Goal: Task Accomplishment & Management: Manage account settings

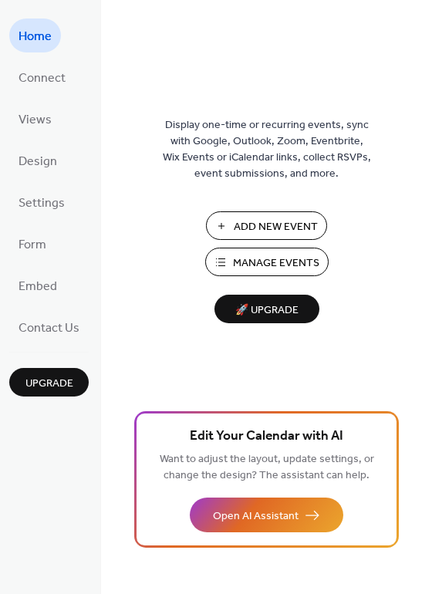
click at [293, 257] on span "Manage Events" at bounding box center [276, 263] width 86 height 16
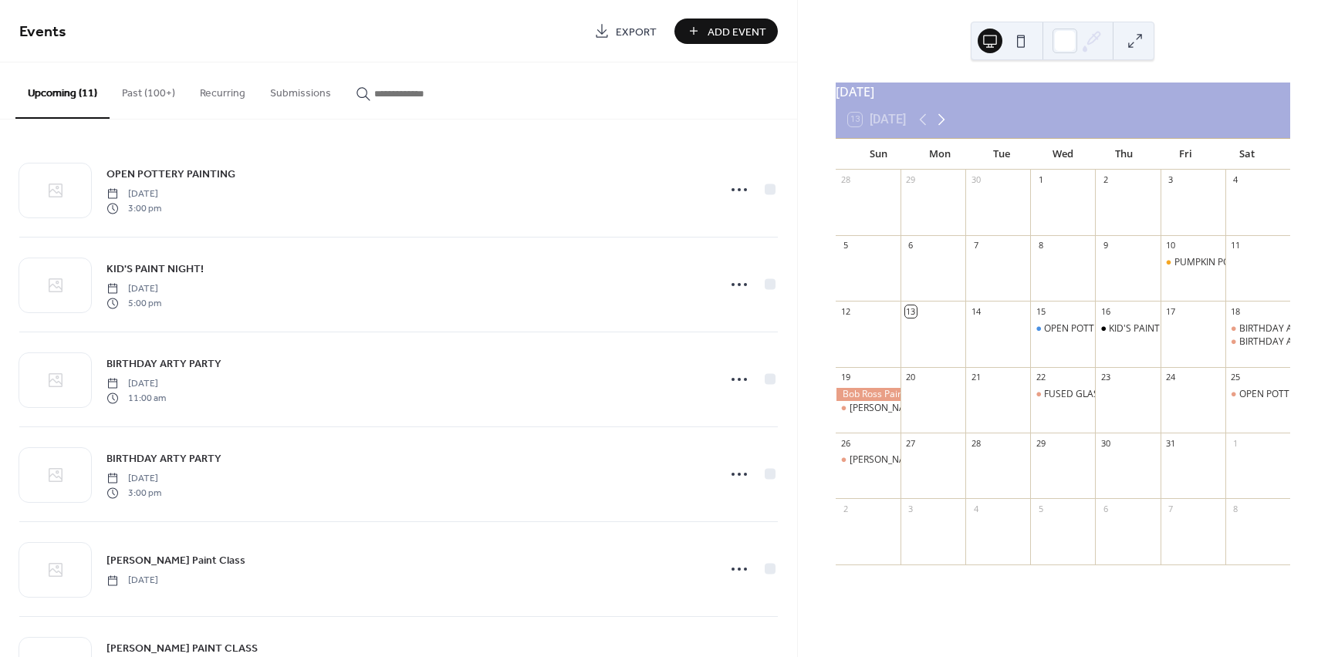
click at [941, 126] on icon at bounding box center [941, 119] width 19 height 19
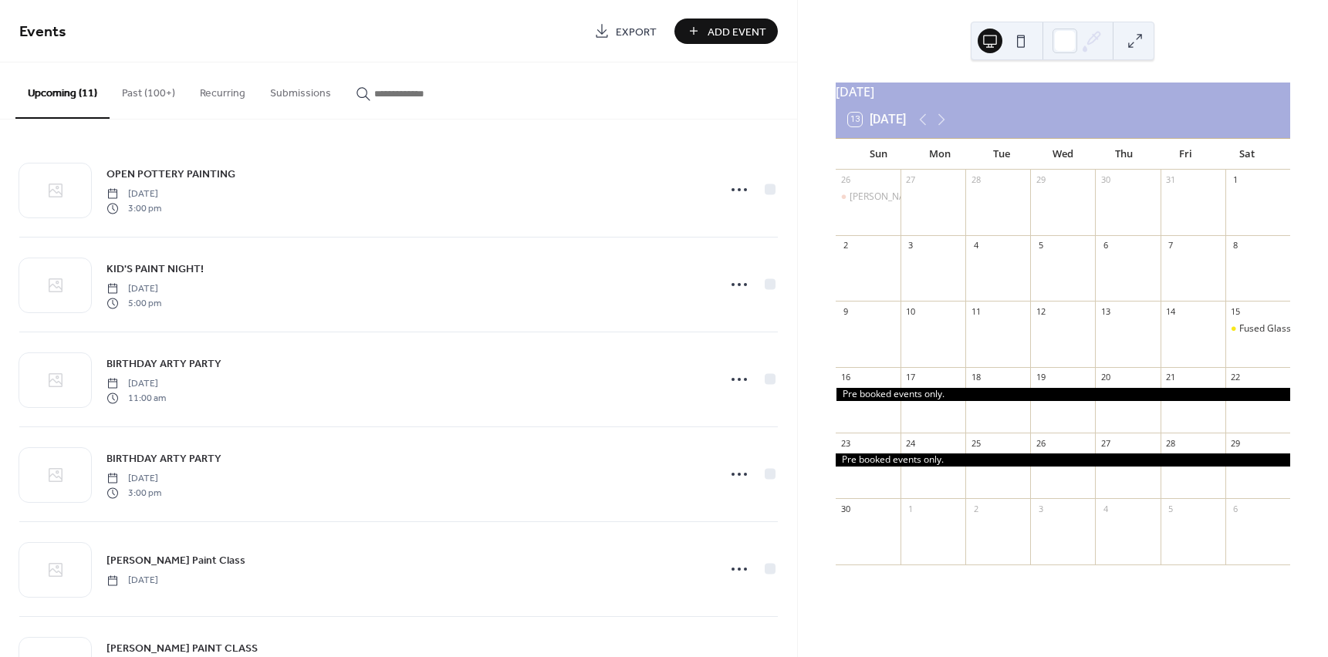
click at [900, 401] on div at bounding box center [1063, 394] width 455 height 13
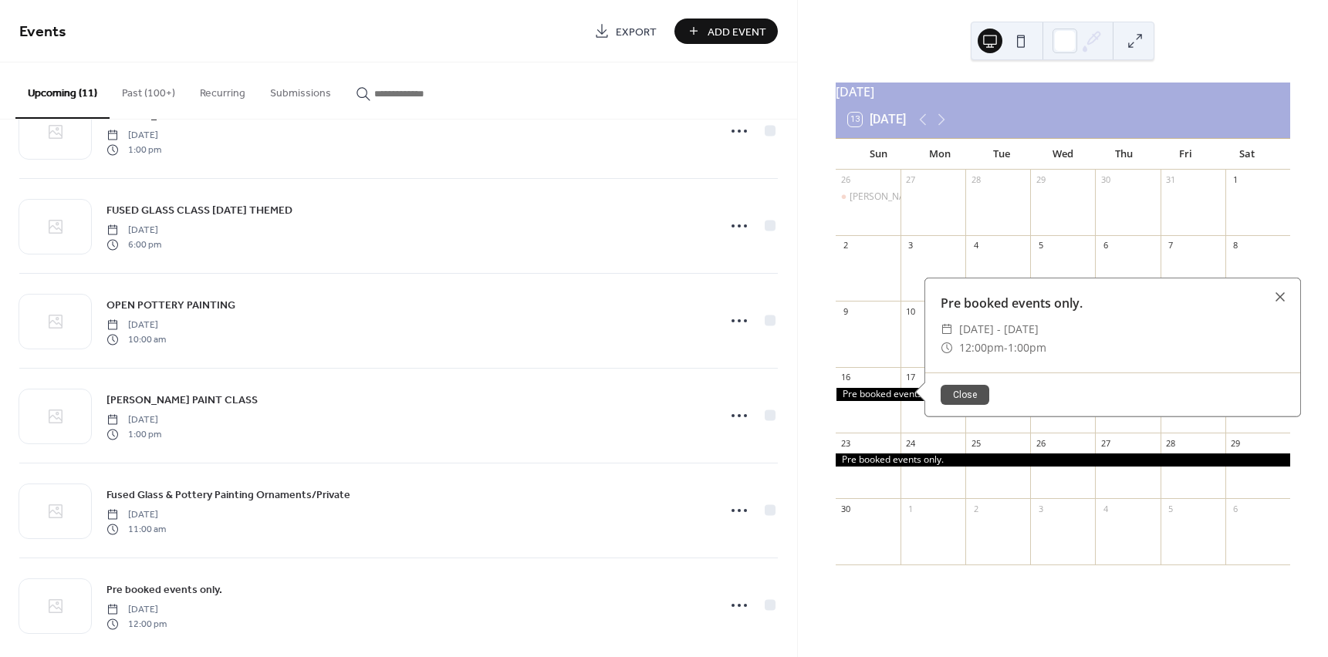
scroll to position [552, 0]
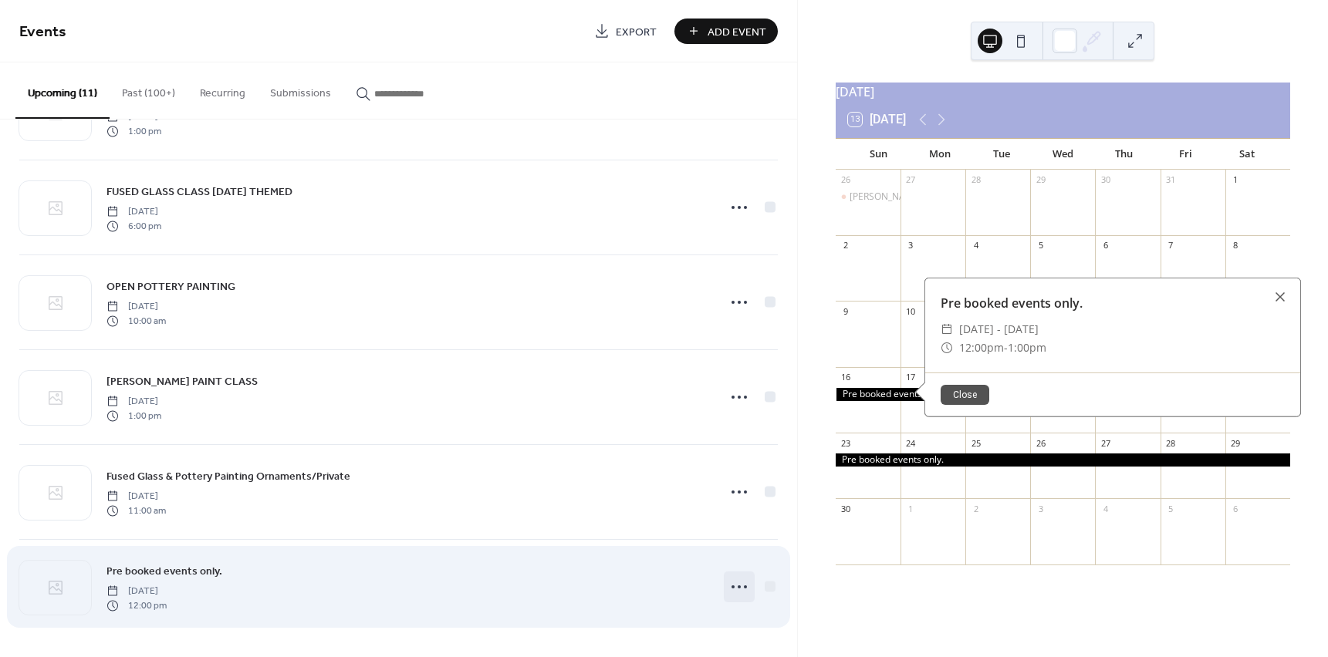
click at [732, 587] on icon at bounding box center [739, 587] width 25 height 25
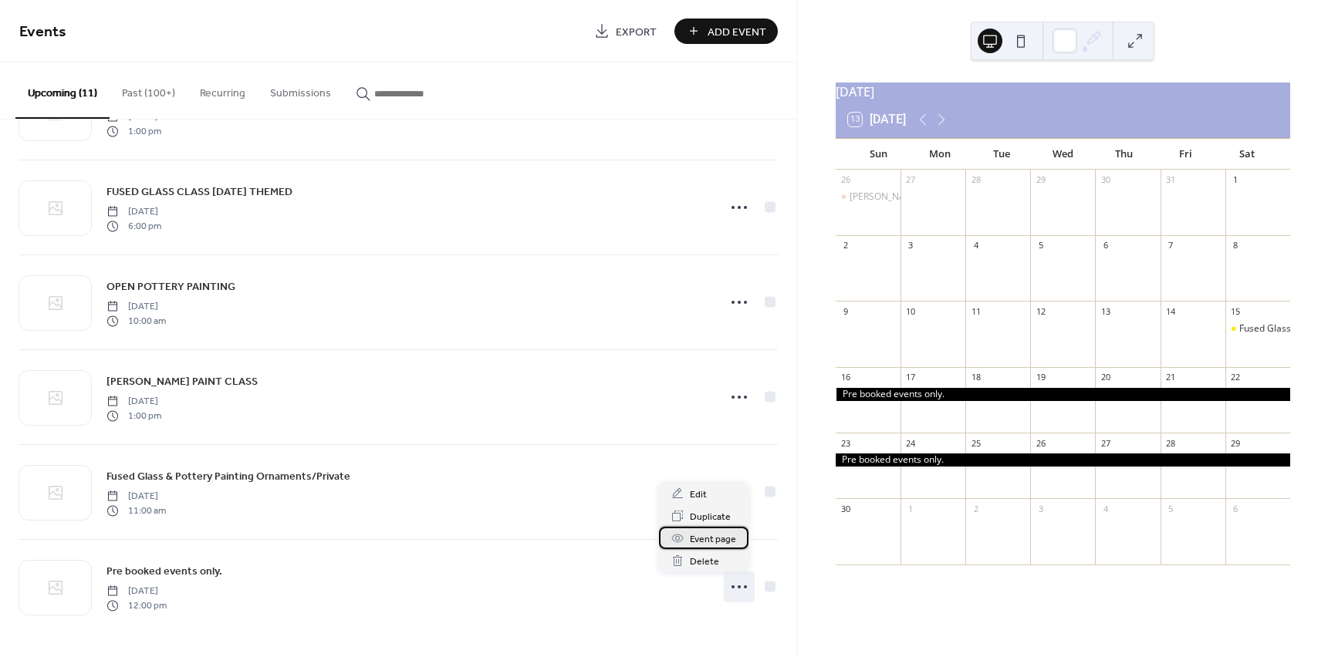
click at [719, 539] on span "Event page" at bounding box center [713, 540] width 46 height 16
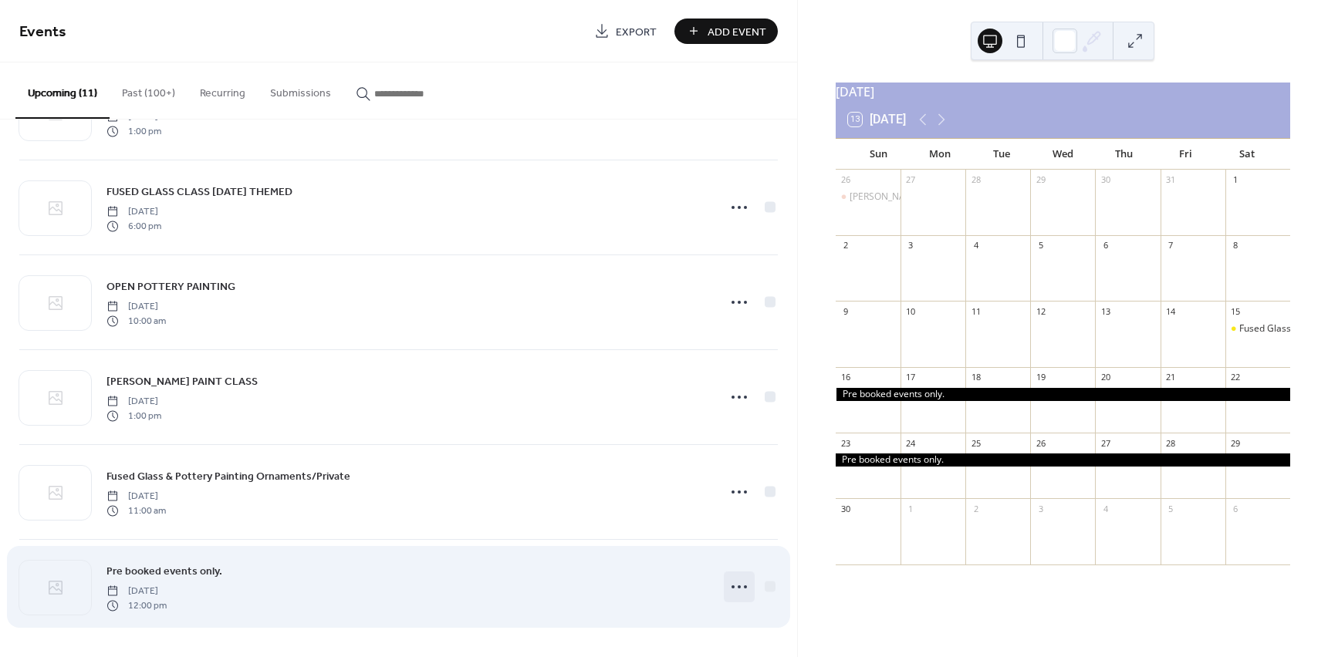
click at [728, 590] on icon at bounding box center [739, 587] width 25 height 25
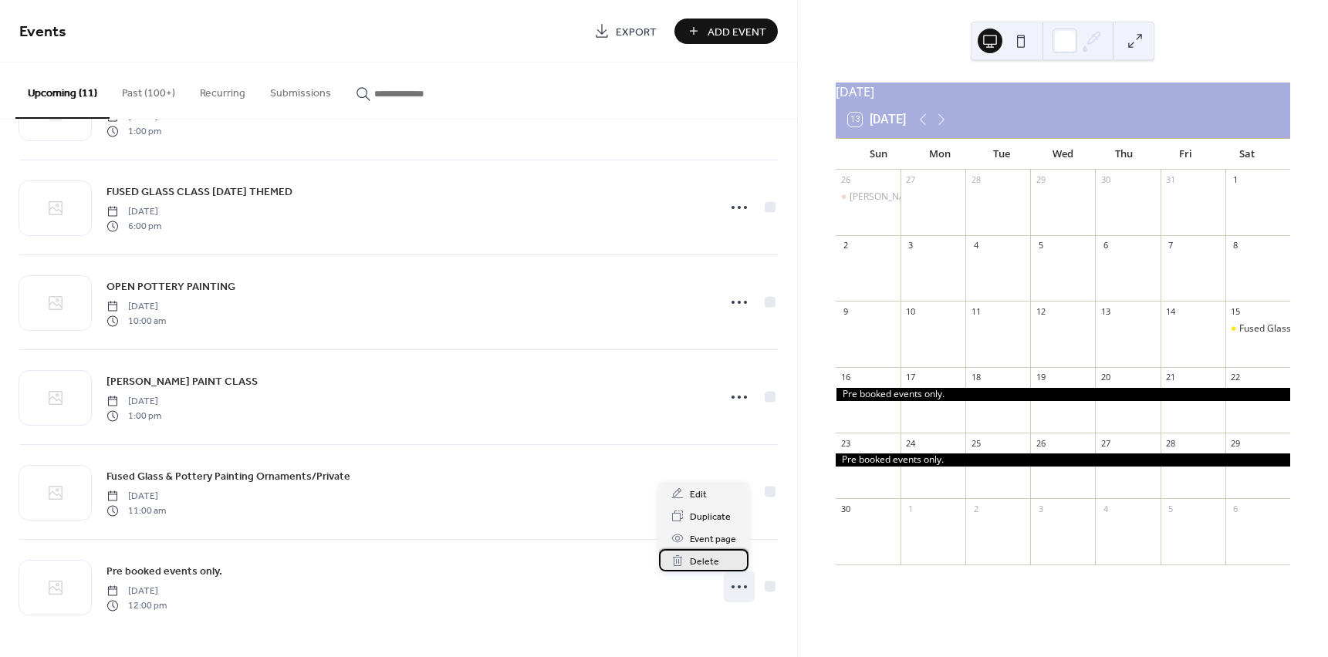
click at [705, 567] on span "Delete" at bounding box center [704, 562] width 29 height 16
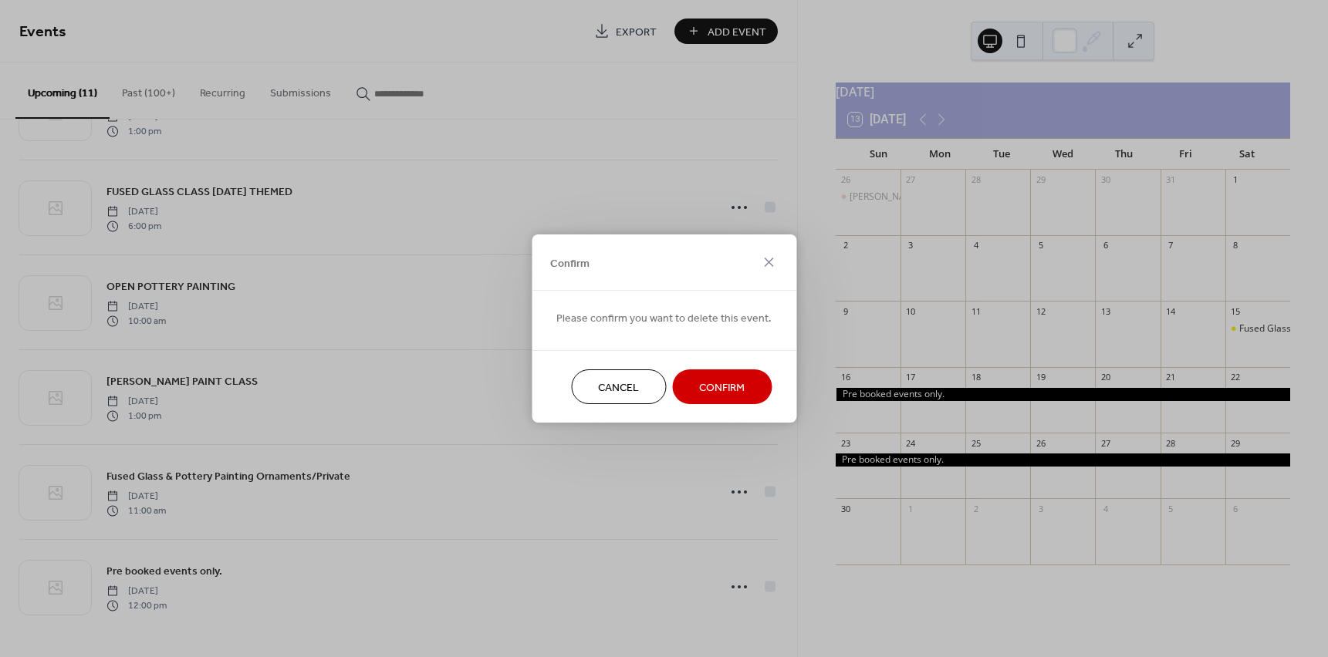
click at [726, 389] on span "Confirm" at bounding box center [722, 388] width 46 height 16
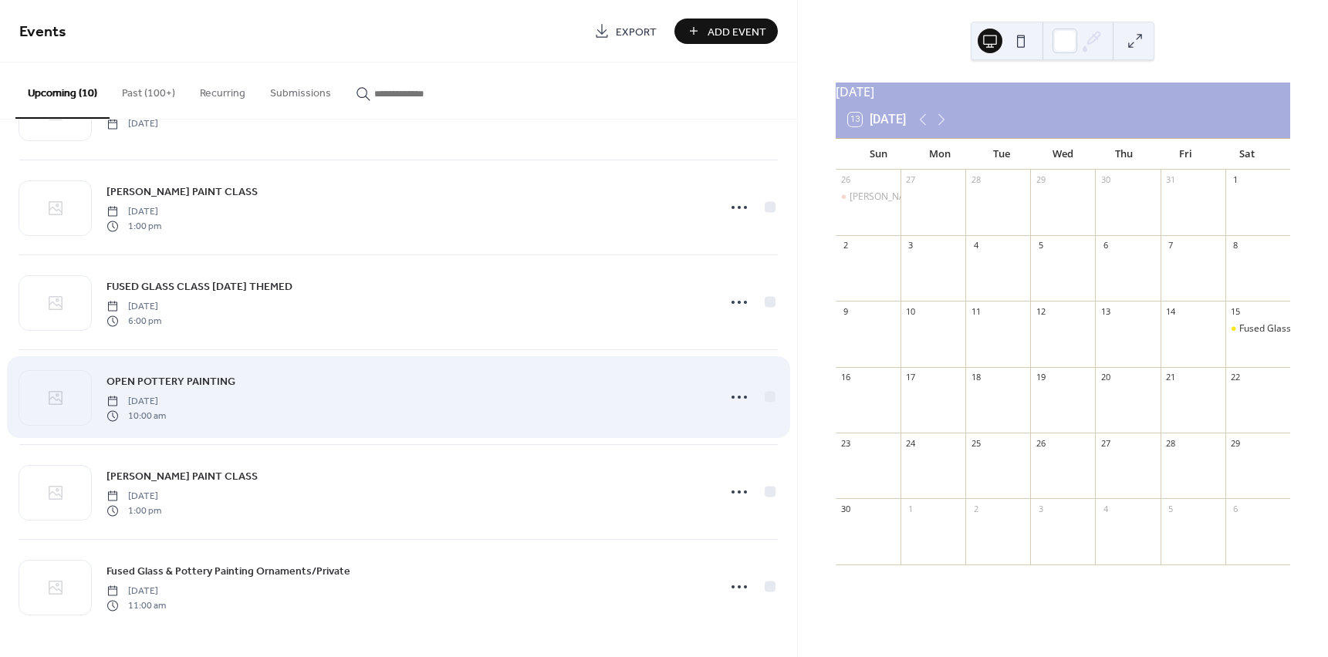
scroll to position [457, 0]
